Goal: Task Accomplishment & Management: Complete application form

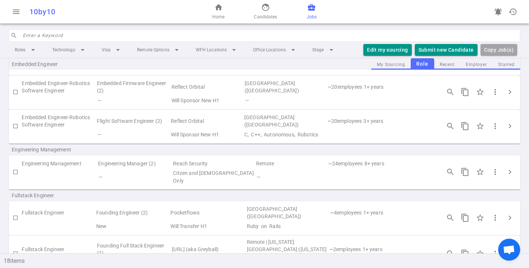
scroll to position [149, 0]
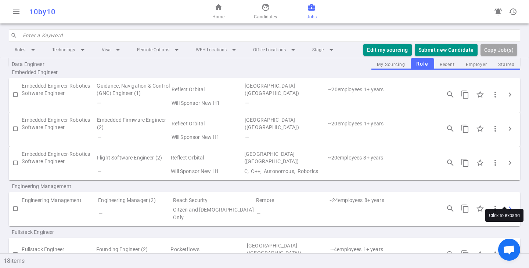
click at [507, 205] on span "chevron_right" at bounding box center [509, 209] width 9 height 9
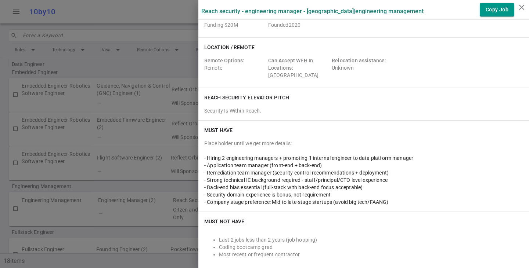
scroll to position [0, 0]
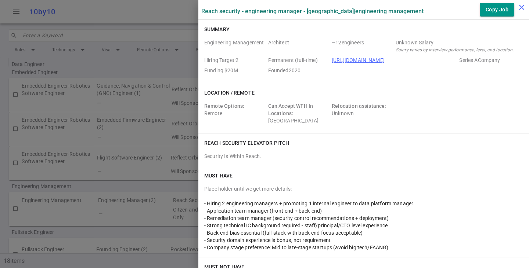
click at [521, 6] on icon "close" at bounding box center [521, 7] width 9 height 9
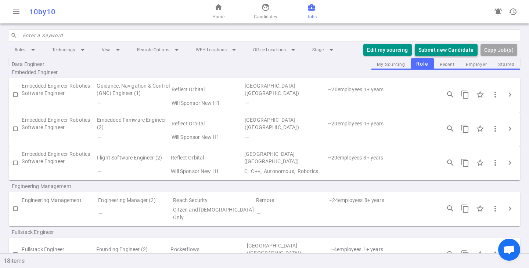
click at [449, 50] on button "Submit new Candidate" at bounding box center [446, 50] width 63 height 12
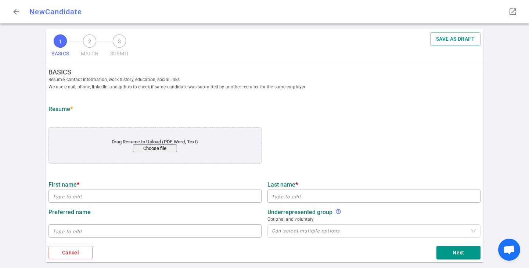
click at [154, 144] on div "Drag Resume to Upload (PDF, Word, Text) Choose file" at bounding box center [155, 145] width 170 height 13
click at [146, 148] on button "Choose file" at bounding box center [155, 149] width 44 height 8
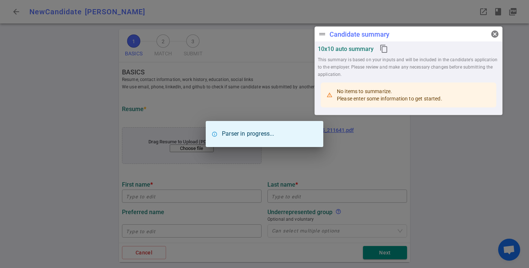
type input "[PERSON_NAME]"
type input "[EMAIL_ADDRESS][DOMAIN_NAME]"
type input "[PHONE_NUMBER]"
type input "[URL][DOMAIN_NAME]"
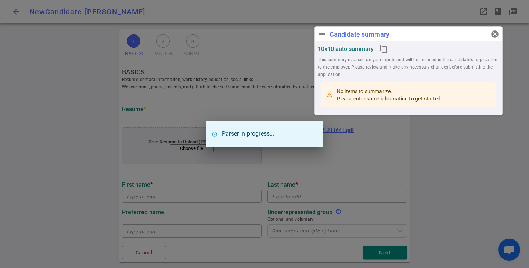
type textarea "[DOMAIN_NAME]"
type input "Ziprecruiter, Inc"
type textarea "Senior Engineering Manager, Employer Growth"
type input "16.5"
type input "[GEOGRAPHIC_DATA][US_STATE]"
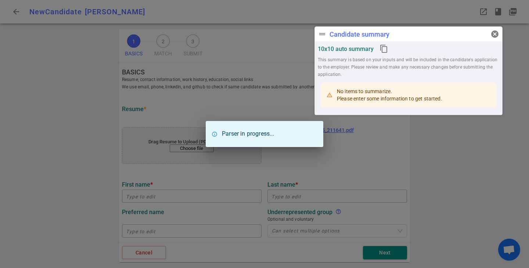
type input "Computer Science"
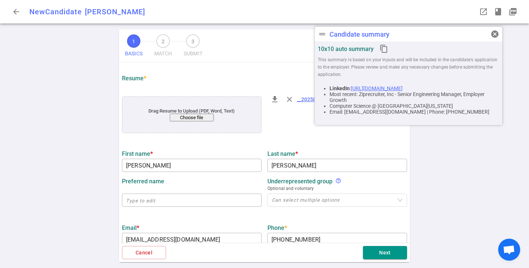
scroll to position [37, 0]
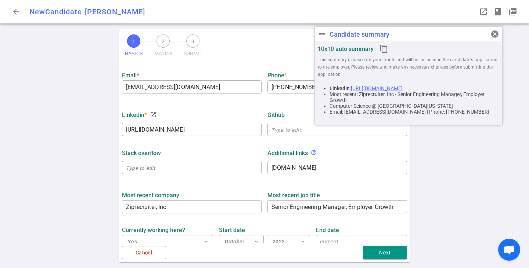
scroll to position [257, 0]
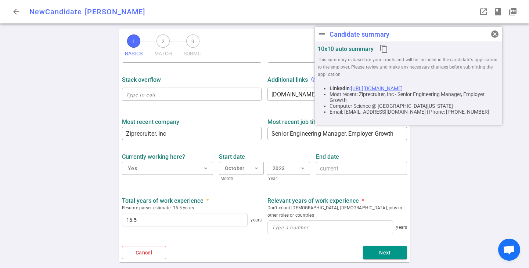
click at [246, 195] on div "Total years of work experience * Resume parser estimate: 16.5 years 16.5 years …" at bounding box center [264, 215] width 291 height 49
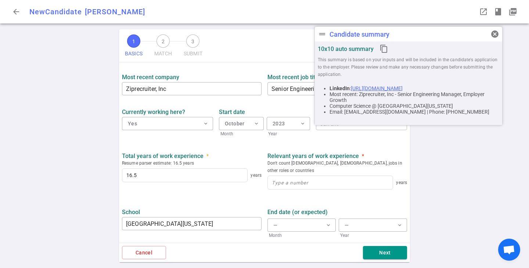
scroll to position [330, 0]
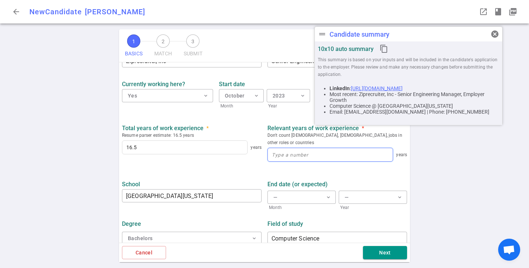
click at [282, 151] on input at bounding box center [330, 154] width 125 height 13
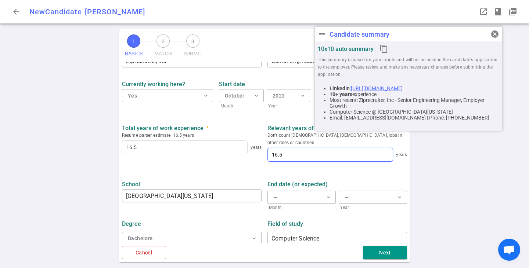
type input "16.5"
click at [210, 177] on div "School [GEOGRAPHIC_DATA][US_STATE] ​" at bounding box center [191, 194] width 145 height 35
click at [379, 256] on button "Next" at bounding box center [385, 253] width 44 height 14
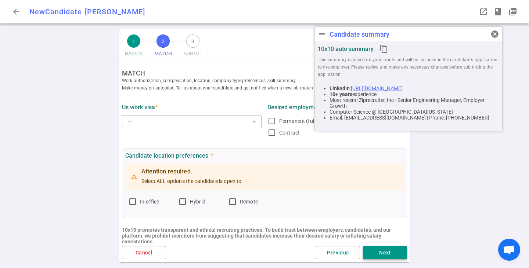
scroll to position [0, 0]
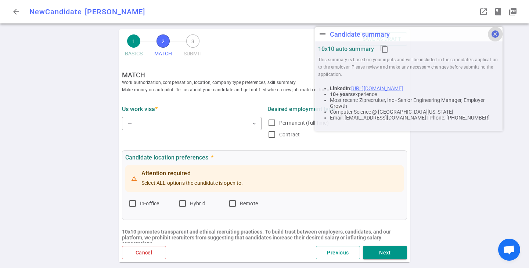
click at [497, 36] on span "cancel" at bounding box center [495, 34] width 9 height 9
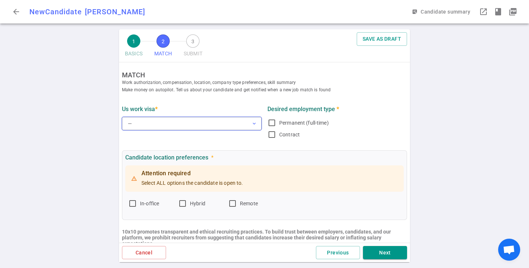
click at [177, 130] on button "— expand_more" at bounding box center [192, 123] width 140 height 13
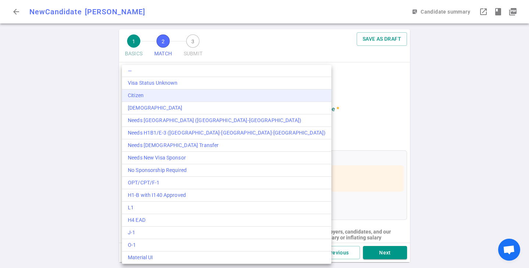
click at [169, 97] on div "Citizen" at bounding box center [227, 96] width 198 height 8
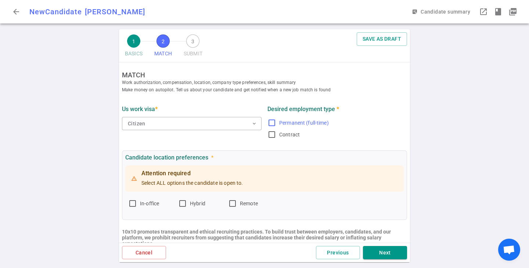
click at [269, 120] on input "Permanent (full-time)" at bounding box center [271, 123] width 9 height 9
checkbox input "true"
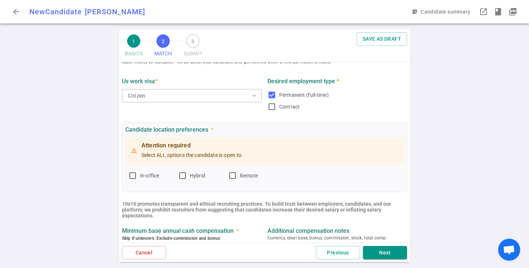
scroll to position [37, 0]
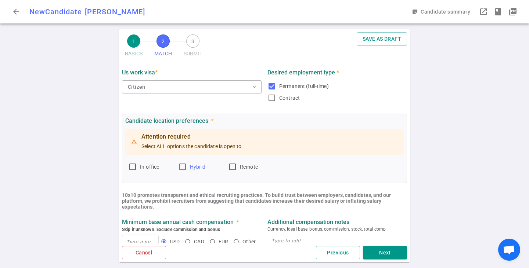
click at [187, 165] on input "Hybrid" at bounding box center [182, 167] width 9 height 9
checkbox input "true"
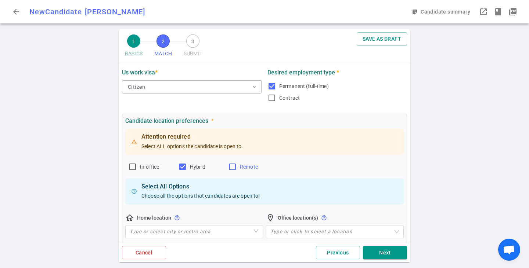
click at [238, 165] on label "Remote" at bounding box center [250, 167] width 44 height 12
click at [237, 165] on input "Remote" at bounding box center [232, 167] width 9 height 9
checkbox input "true"
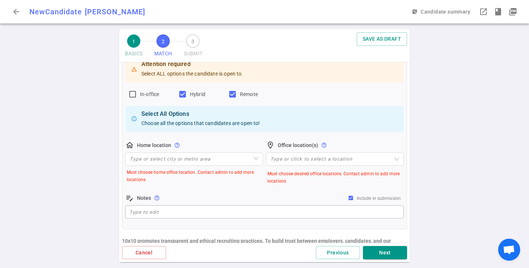
scroll to position [110, 0]
click at [206, 158] on input "search" at bounding box center [194, 158] width 129 height 12
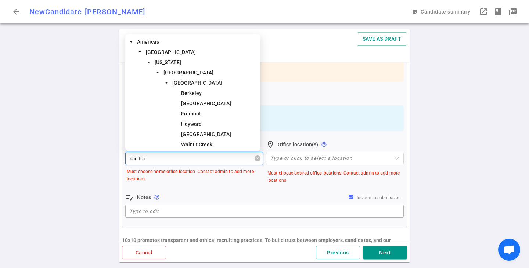
type input "san [PERSON_NAME]"
click at [191, 73] on span "[GEOGRAPHIC_DATA]" at bounding box center [188, 73] width 50 height 6
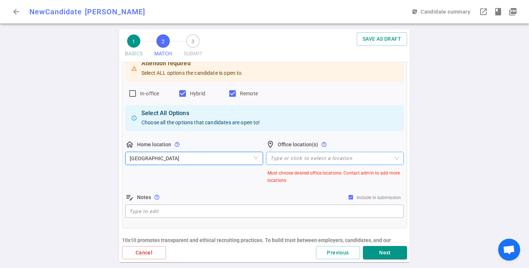
click at [291, 158] on div at bounding box center [330, 159] width 127 height 6
click at [237, 191] on div "Attention required Select ALL options the candidate is open to. In-office Hybri…" at bounding box center [264, 137] width 278 height 166
click at [283, 155] on div "Type or click to select a location" at bounding box center [335, 158] width 138 height 13
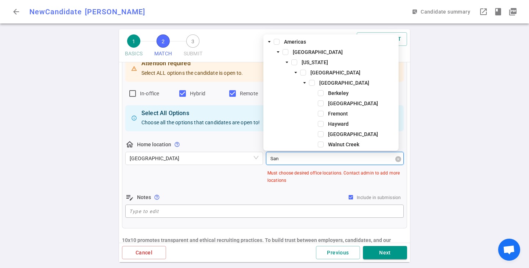
type input "San f"
click at [304, 73] on span at bounding box center [303, 73] width 6 height 6
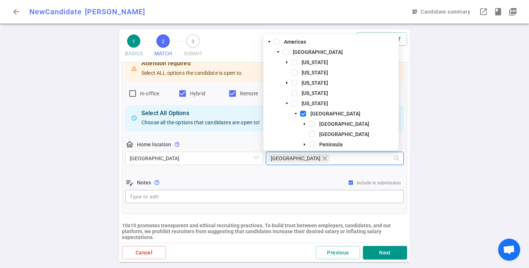
click at [171, 208] on div "Candidate location preferences * Attention required Select ALL options the cand…" at bounding box center [264, 127] width 285 height 174
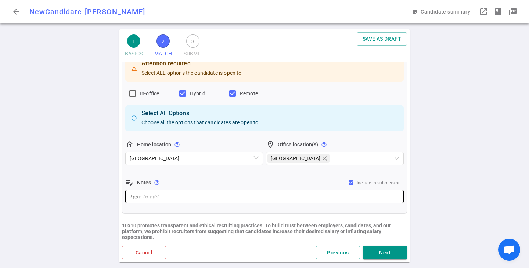
click at [184, 202] on div "x ​" at bounding box center [264, 196] width 278 height 13
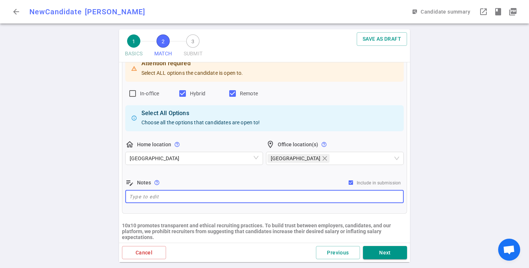
paste textarea "remote, might consider hybrid in SF (2-3 days)"
drag, startPoint x: 151, startPoint y: 196, endPoint x: 190, endPoint y: 196, distance: 39.7
click at [190, 196] on textarea "remote, might consider hybrid in SF (2-3 days)" at bounding box center [264, 197] width 270 height 8
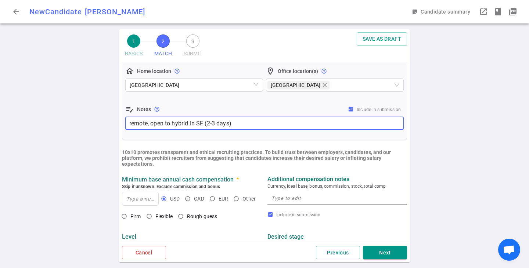
scroll to position [220, 0]
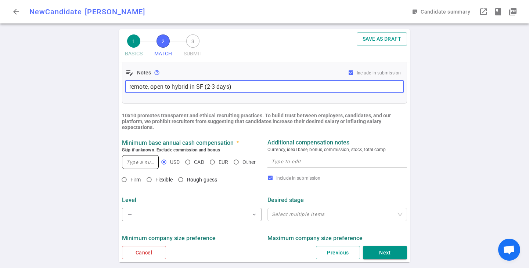
type textarea "remote, open to hybrid in SF (2-3 days)"
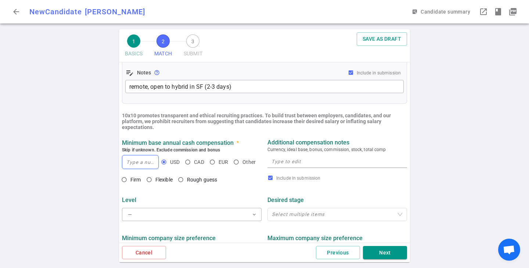
click at [133, 167] on input at bounding box center [140, 162] width 36 height 13
type input "250,000"
click at [282, 159] on textarea at bounding box center [336, 162] width 131 height 8
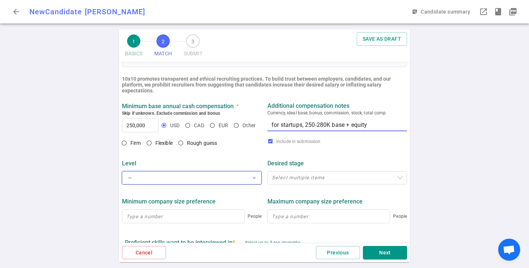
type textarea "for startups, 250-280K base + equity"
click at [177, 181] on button "— expand_more" at bounding box center [192, 177] width 140 height 13
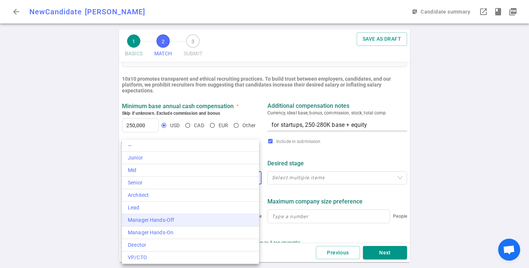
click at [182, 221] on div "Manager Hands-Off" at bounding box center [190, 221] width 125 height 8
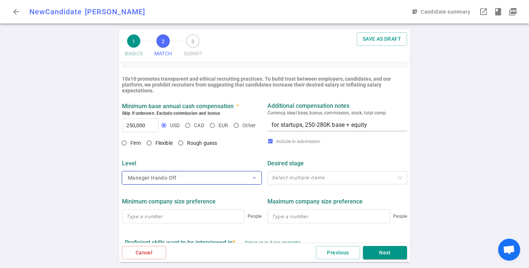
click at [191, 181] on button "Manager Hands-Off expand_more" at bounding box center [192, 177] width 140 height 13
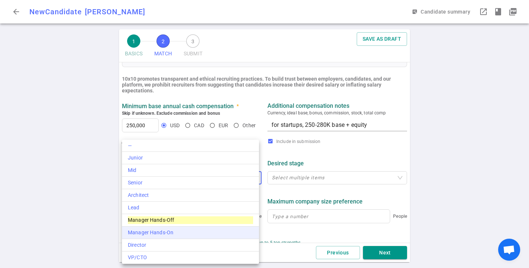
click at [190, 233] on div "Manager Hands-On" at bounding box center [190, 233] width 125 height 8
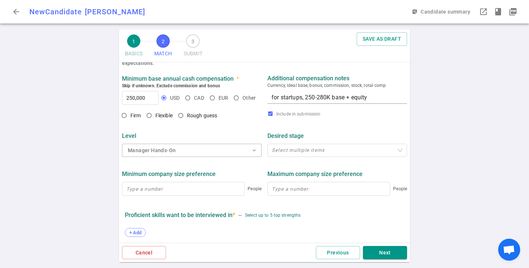
scroll to position [294, 0]
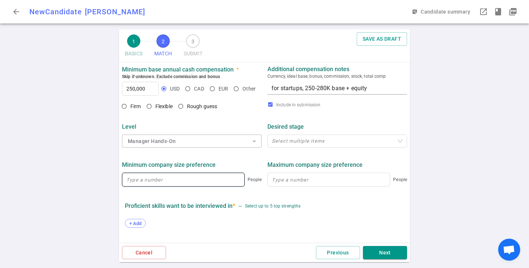
click at [212, 179] on input at bounding box center [183, 179] width 122 height 13
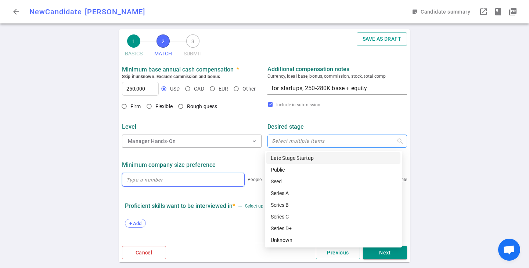
click at [297, 143] on div at bounding box center [333, 142] width 129 height 6
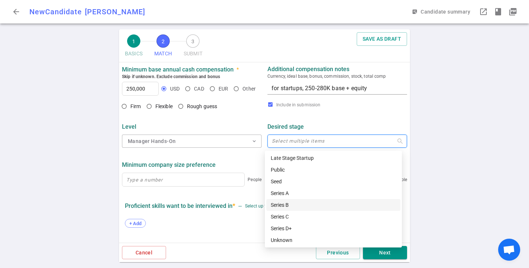
click at [311, 203] on div "Series B" at bounding box center [333, 205] width 125 height 8
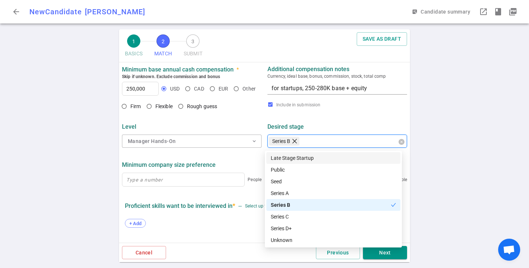
click at [293, 144] on icon "close" at bounding box center [295, 141] width 6 height 6
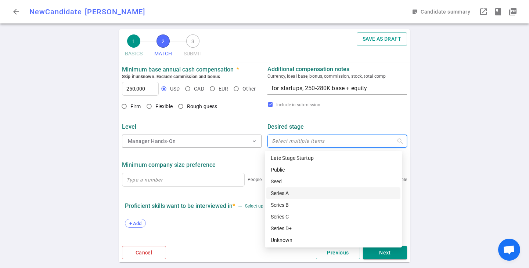
click at [288, 194] on div "Series A" at bounding box center [333, 193] width 125 height 8
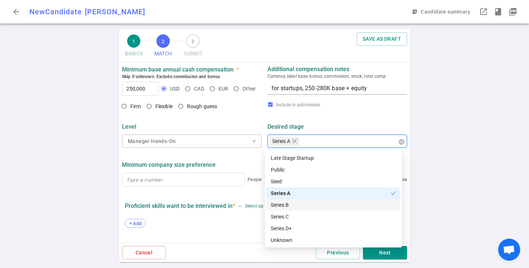
click at [291, 202] on div "Series B" at bounding box center [333, 205] width 125 height 8
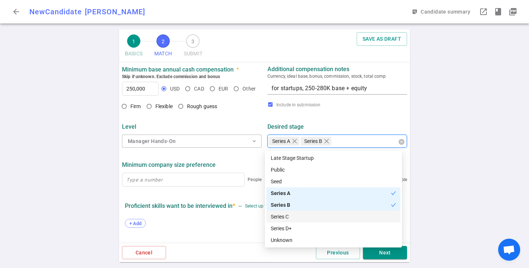
click at [294, 214] on div "Series C" at bounding box center [333, 217] width 125 height 8
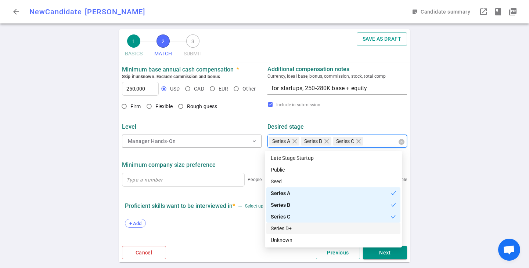
click at [297, 226] on div "Series D+" at bounding box center [333, 229] width 125 height 8
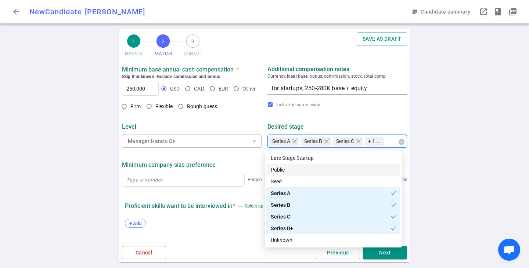
click at [311, 174] on div "Public" at bounding box center [333, 170] width 134 height 12
click at [437, 186] on div "1 BASICS 2 MATCH 3 SUBMIT SAVE AS DRAFT MATCH Work authorization, compensation,…" at bounding box center [264, 148] width 529 height 239
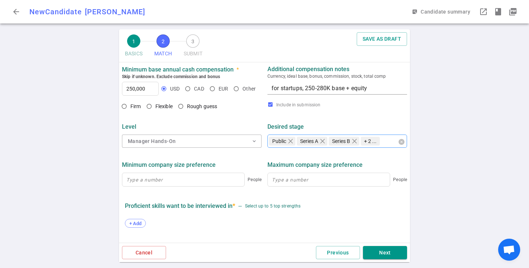
click at [385, 147] on div "Public Series A Series B Series C Series D+ + 2 ..." at bounding box center [333, 141] width 129 height 10
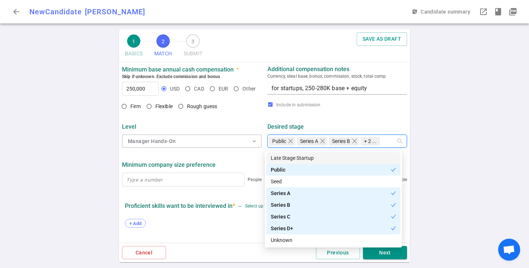
click at [375, 158] on div "Late Stage Startup" at bounding box center [333, 158] width 125 height 8
click at [459, 178] on div "1 BASICS 2 MATCH 3 SUBMIT SAVE AS DRAFT MATCH Work authorization, compensation,…" at bounding box center [264, 148] width 529 height 239
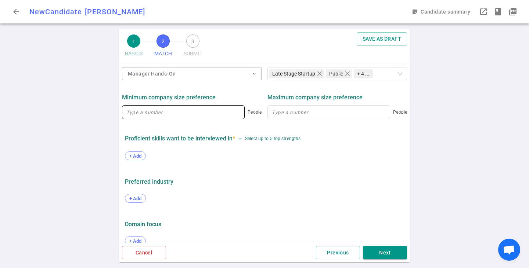
scroll to position [367, 0]
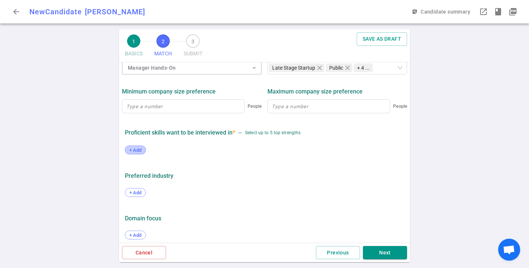
click at [138, 150] on span "+ Add" at bounding box center [135, 151] width 17 height 6
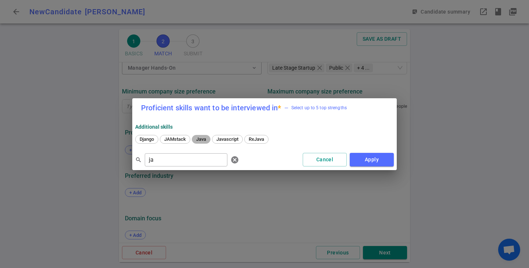
click at [200, 137] on span "Java" at bounding box center [201, 140] width 15 height 6
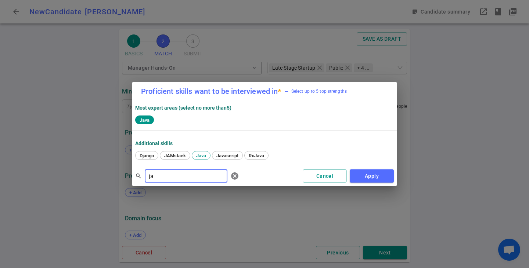
drag, startPoint x: 193, startPoint y: 173, endPoint x: 121, endPoint y: 167, distance: 72.2
click at [121, 167] on div "Proficient skills want to be interviewed in * — Select up to 5 top strengths Mo…" at bounding box center [264, 134] width 529 height 268
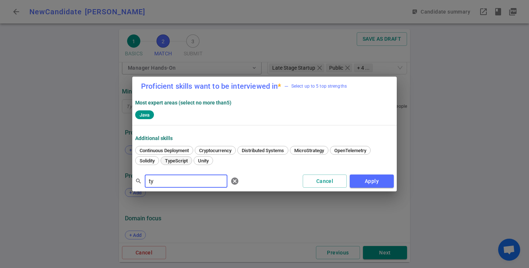
click at [176, 160] on span "TypeScript" at bounding box center [176, 161] width 28 height 6
drag, startPoint x: 159, startPoint y: 180, endPoint x: 117, endPoint y: 178, distance: 42.6
click at [117, 178] on div "Proficient skills want to be interviewed in * — Select up to 5 top strengths Mo…" at bounding box center [264, 134] width 529 height 268
click at [214, 158] on div "Python" at bounding box center [202, 160] width 23 height 9
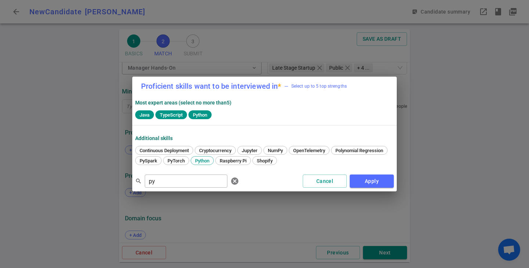
drag, startPoint x: 192, startPoint y: 180, endPoint x: 86, endPoint y: 171, distance: 106.5
click at [86, 171] on div "Proficient skills want to be interviewed in * — Select up to 5 top strengths Mo…" at bounding box center [264, 134] width 529 height 268
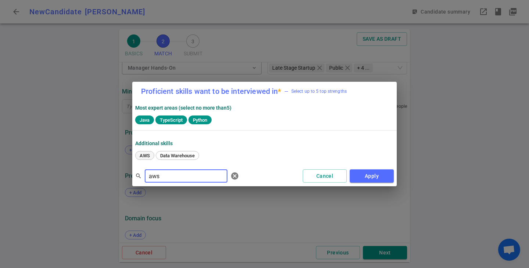
type input "aws"
click at [141, 156] on span "AWS" at bounding box center [144, 156] width 15 height 6
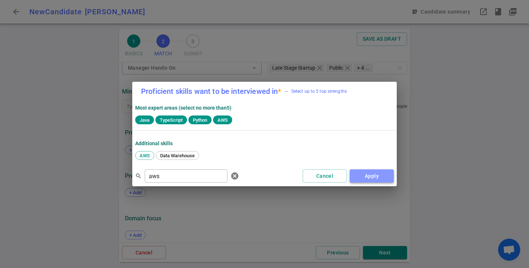
click at [369, 174] on button "Apply" at bounding box center [372, 177] width 44 height 14
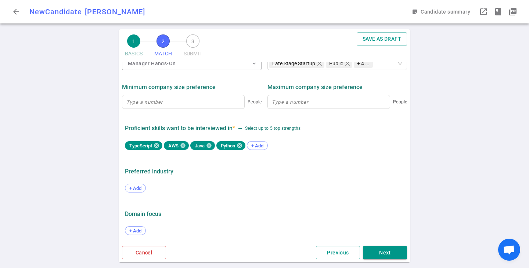
scroll to position [374, 0]
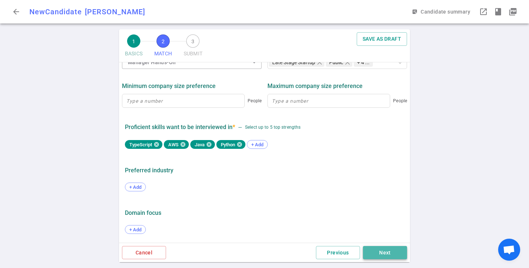
click at [395, 252] on button "Next" at bounding box center [385, 253] width 44 height 14
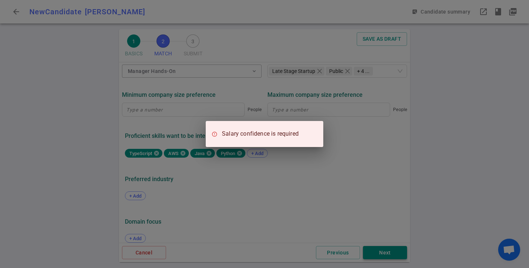
scroll to position [384, 0]
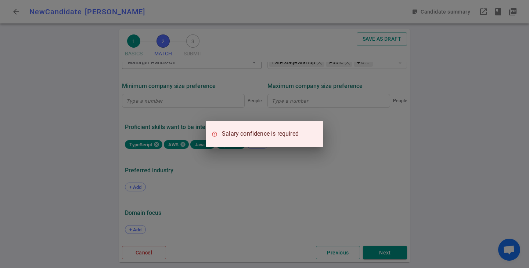
click at [394, 252] on div "Salary confidence is required" at bounding box center [264, 134] width 529 height 268
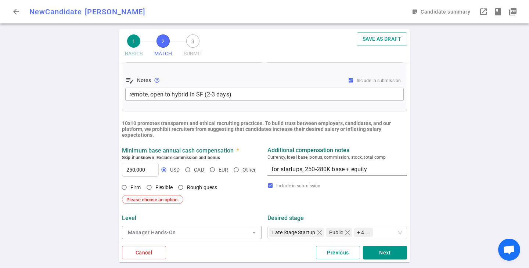
scroll to position [238, 0]
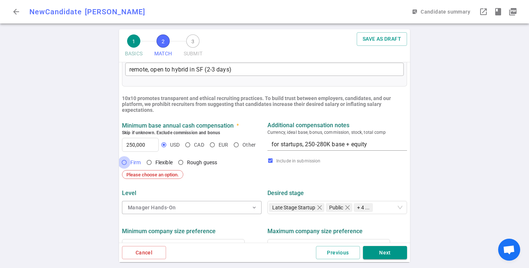
click at [123, 164] on input "Firm" at bounding box center [124, 162] width 12 height 12
radio input "true"
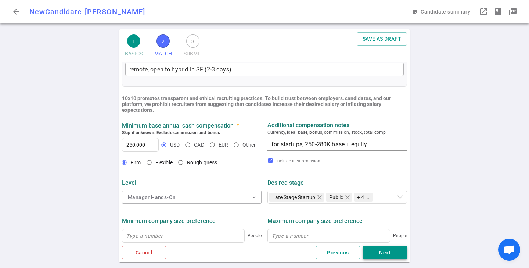
click at [378, 253] on button "Next" at bounding box center [385, 253] width 44 height 14
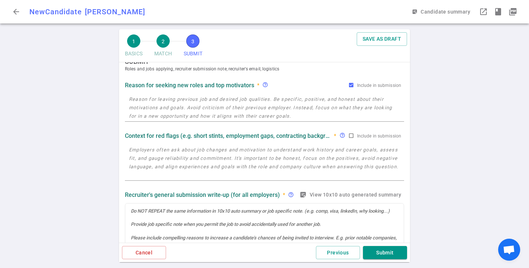
scroll to position [0, 0]
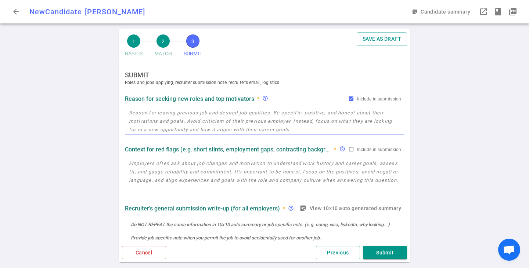
click at [210, 113] on textarea at bounding box center [264, 121] width 271 height 25
click at [161, 113] on textarea at bounding box center [264, 121] width 271 height 25
paste textarea "more opportunistic right now, there are some directional changes at Zip that's …"
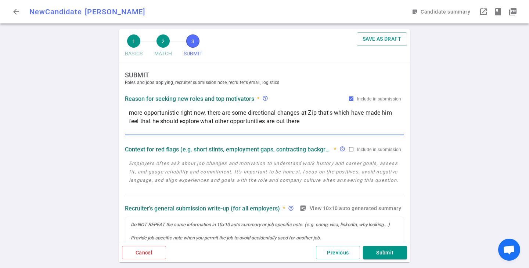
click at [318, 125] on textarea "more opportunistic right now, there are some directional changes at Zip that's …" at bounding box center [264, 121] width 271 height 25
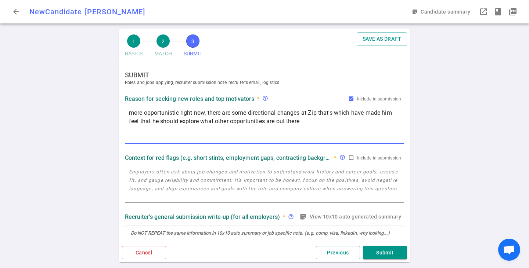
click at [209, 110] on textarea "more opportunistic right now, there are some directional changes at Zip that's …" at bounding box center [264, 126] width 271 height 34
paste textarea "has stayed sharp technically and can jump in and code when needed"
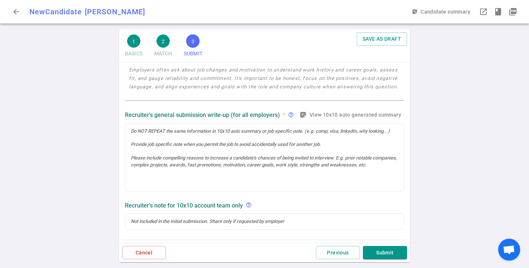
scroll to position [147, 0]
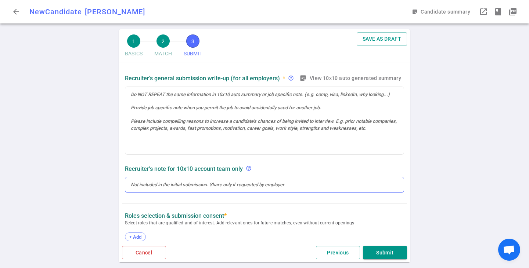
type textarea "more opportunistic right now, has stayed sharp technically and can jump in and …"
click at [178, 186] on div at bounding box center [264, 185] width 267 height 7
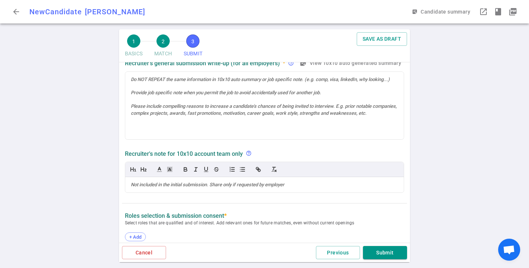
click at [130, 200] on div "SUBMIT Roles and jobs applying, recruiter submission note, recruiter's email, l…" at bounding box center [264, 192] width 291 height 584
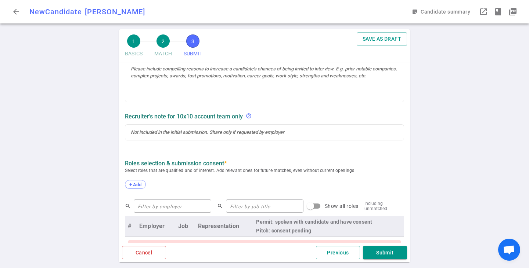
scroll to position [236, 0]
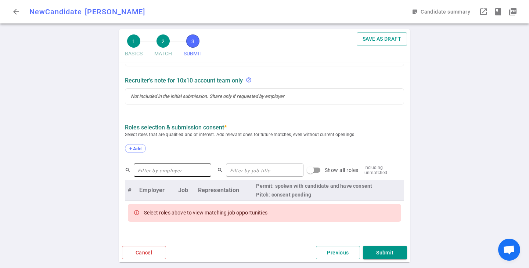
click at [152, 174] on input "text" at bounding box center [172, 171] width 77 height 12
click at [205, 218] on div "Select roles above to view matching job opportunities" at bounding box center [205, 212] width 123 height 13
click at [306, 173] on input "Show all roles" at bounding box center [310, 170] width 42 height 14
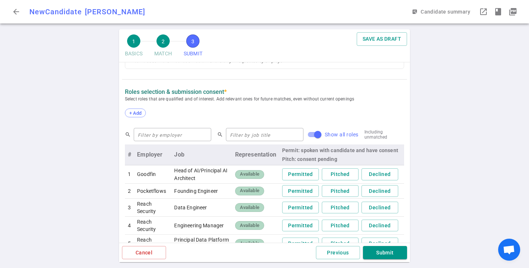
scroll to position [309, 0]
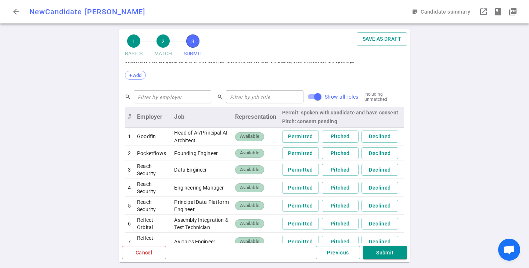
click at [312, 93] on input "Show all roles" at bounding box center [318, 97] width 42 height 14
click at [307, 95] on input "Show all roles" at bounding box center [318, 97] width 42 height 14
click at [259, 95] on input "text" at bounding box center [264, 97] width 77 height 12
click at [300, 95] on input "Show all roles" at bounding box center [318, 97] width 42 height 14
click at [301, 98] on input "Show all roles" at bounding box center [318, 97] width 42 height 14
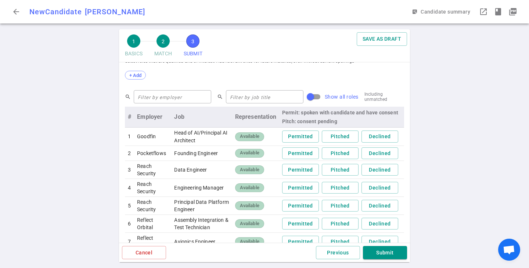
click at [329, 94] on span "Show all roles" at bounding box center [342, 97] width 34 height 6
click at [329, 94] on input "Show all roles" at bounding box center [310, 97] width 42 height 14
checkbox input "true"
click at [245, 98] on input "text" at bounding box center [264, 97] width 77 height 12
type input "a"
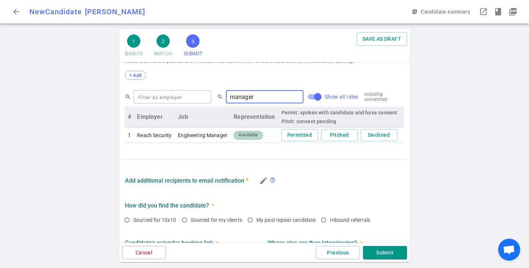
type input "manager"
click at [292, 140] on button "Permitted" at bounding box center [299, 135] width 37 height 12
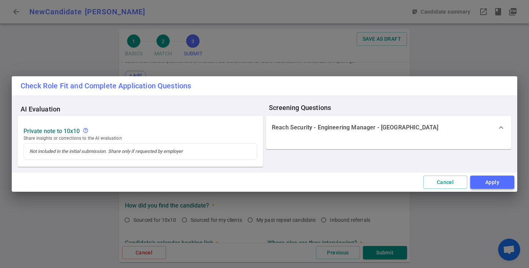
click at [486, 184] on button "Apply" at bounding box center [492, 183] width 44 height 14
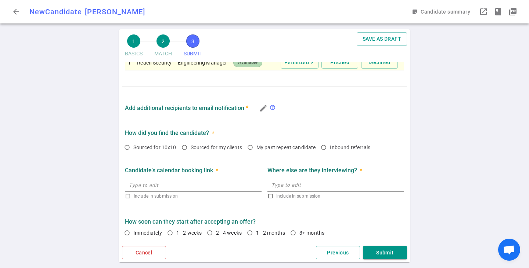
scroll to position [383, 0]
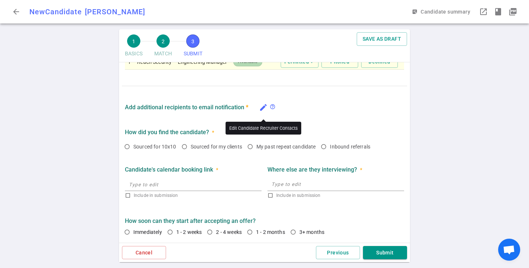
click at [264, 110] on icon "edit" at bounding box center [263, 107] width 9 height 9
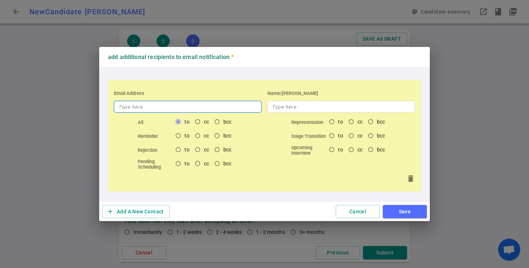
click at [199, 109] on input "text" at bounding box center [188, 107] width 148 height 12
type input "[PERSON_NAME]"
click at [202, 105] on input "[PERSON_NAME]" at bounding box center [188, 107] width 148 height 12
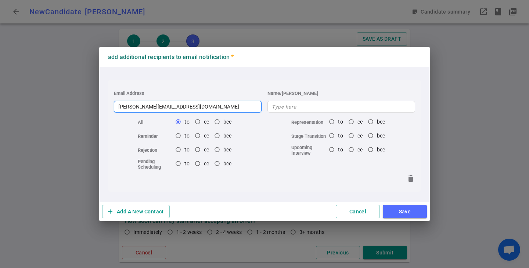
type input "[PERSON_NAME][EMAIL_ADDRESS][DOMAIN_NAME]"
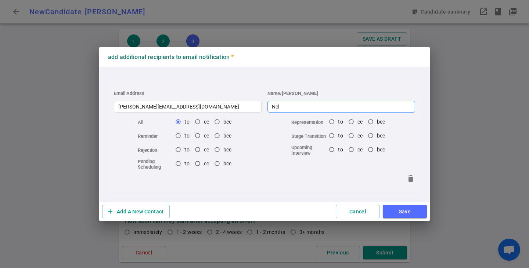
type input "[PERSON_NAME]"
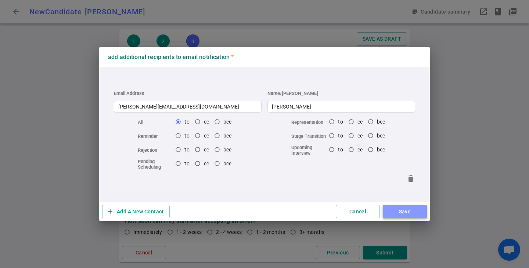
click at [395, 209] on button "Save" at bounding box center [405, 212] width 44 height 14
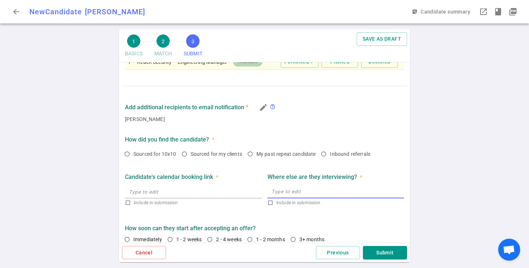
click at [276, 194] on textarea at bounding box center [335, 192] width 129 height 8
click at [186, 154] on input "Sourced for my clients" at bounding box center [184, 154] width 12 height 12
radio input "true"
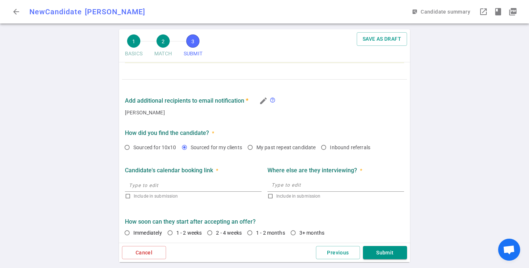
scroll to position [393, 0]
click at [213, 231] on input "2 - 4 weeks" at bounding box center [209, 232] width 12 height 12
radio input "true"
click at [166, 189] on input "text" at bounding box center [193, 185] width 137 height 12
click at [275, 187] on textarea at bounding box center [335, 184] width 129 height 8
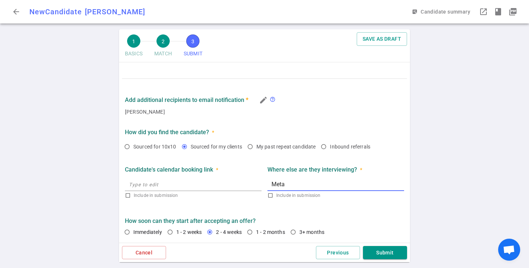
type textarea "Meta"
drag, startPoint x: 290, startPoint y: 183, endPoint x: 229, endPoint y: 176, distance: 61.0
click at [229, 176] on div "Candidate's calendar booking link * Include in submission Where else are they i…" at bounding box center [264, 181] width 285 height 47
type textarea "M"
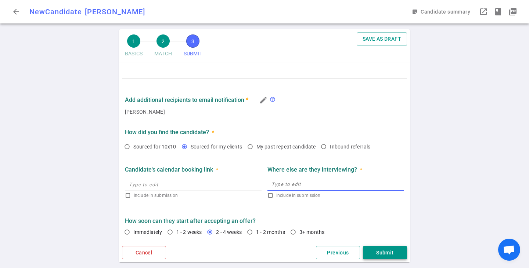
click at [385, 253] on button "Submit" at bounding box center [385, 253] width 44 height 14
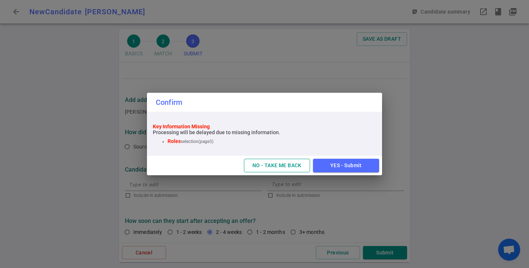
click at [282, 164] on button "NO - TAKE ME BACK" at bounding box center [277, 166] width 66 height 14
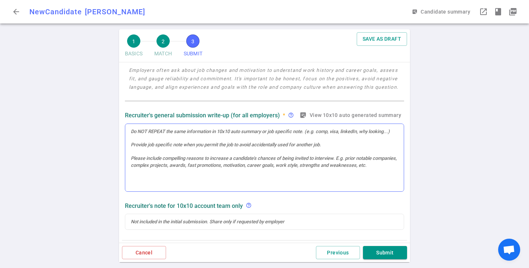
scroll to position [257, 0]
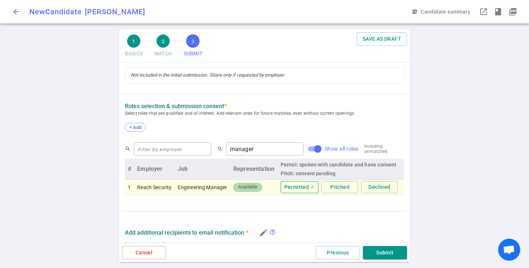
click at [289, 189] on button "Permitted ✓" at bounding box center [300, 187] width 38 height 12
click at [290, 192] on button "Permitted" at bounding box center [299, 187] width 37 height 12
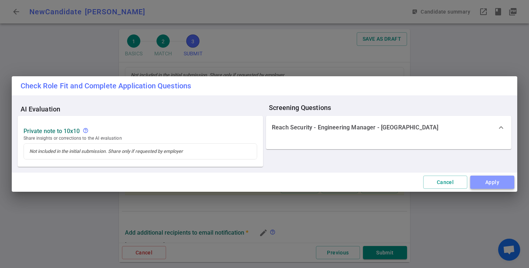
click at [489, 182] on button "Apply" at bounding box center [492, 183] width 44 height 14
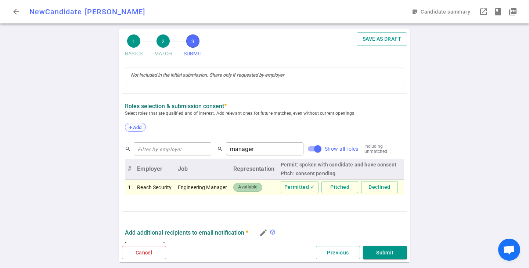
click at [140, 126] on span "+ Add" at bounding box center [135, 128] width 17 height 6
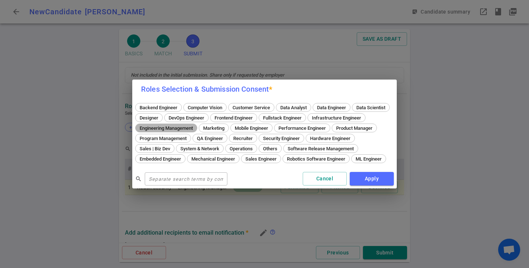
click at [197, 124] on div "Engineering Management" at bounding box center [166, 128] width 62 height 9
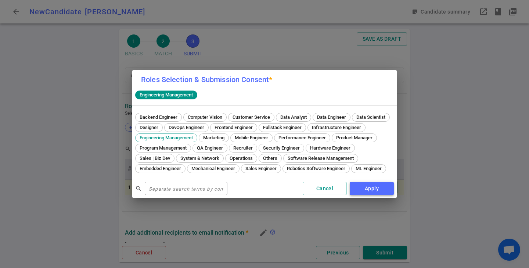
click at [359, 188] on button "Apply" at bounding box center [372, 189] width 44 height 14
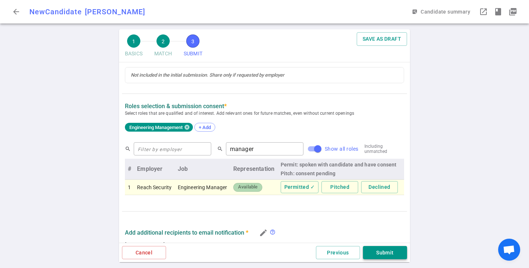
click at [380, 257] on button "Submit" at bounding box center [385, 253] width 44 height 14
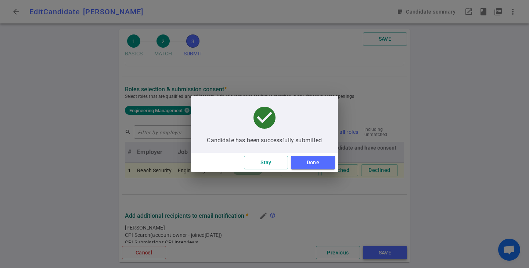
type textarea "more opportunistic right now, has stayed sharp technically and can jump in and …"
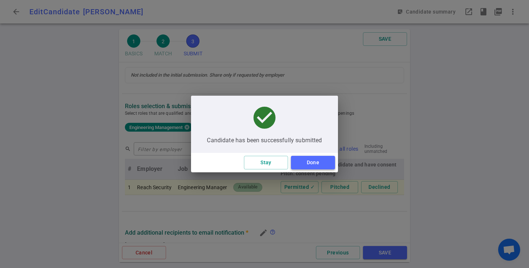
click at [312, 164] on button "Done" at bounding box center [313, 163] width 44 height 14
